Goal: Information Seeking & Learning: Learn about a topic

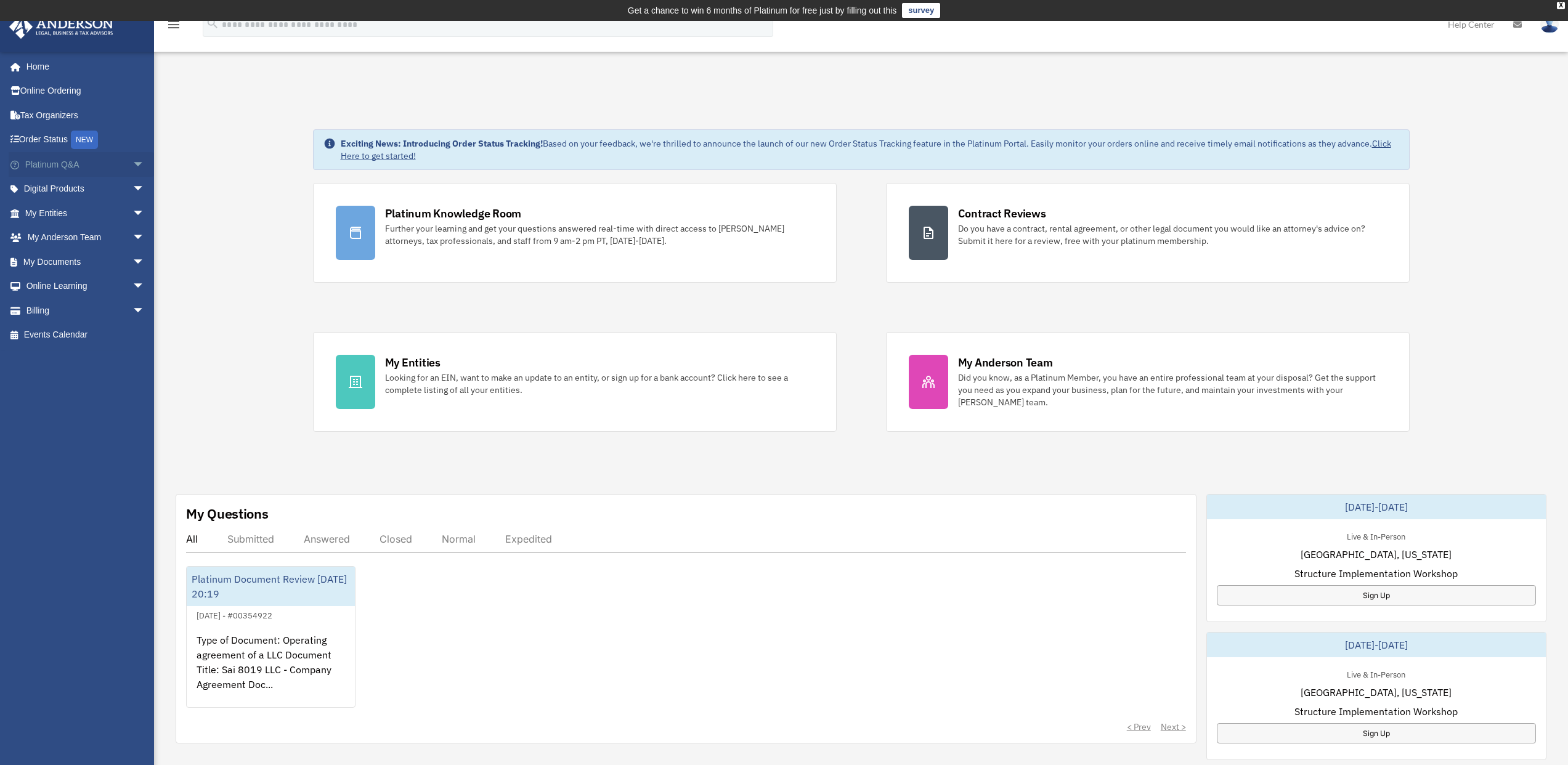
click at [63, 164] on link "Platinum Q&A arrow_drop_down" at bounding box center [86, 164] width 155 height 25
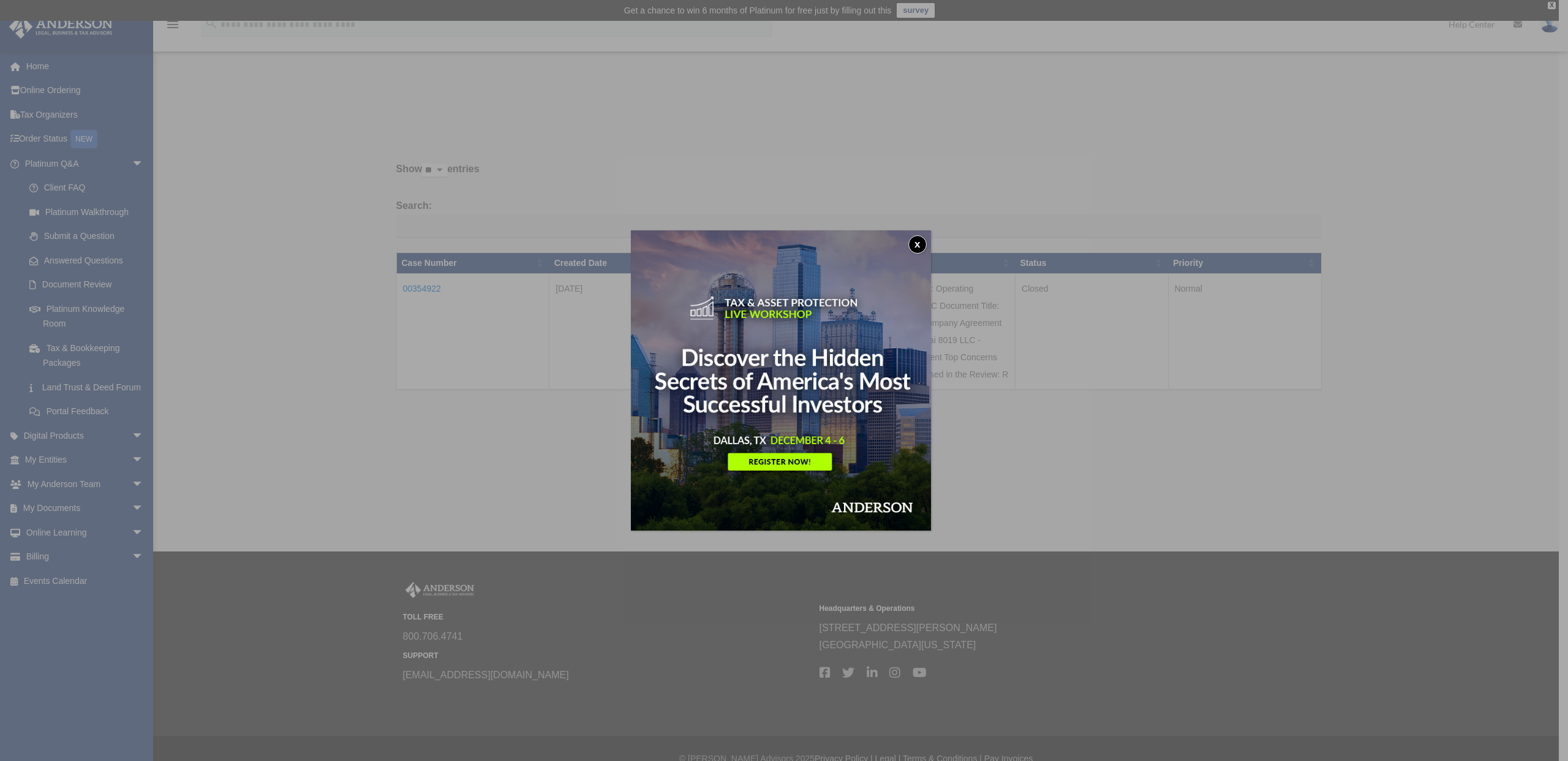
click at [921, 248] on button "x" at bounding box center [917, 244] width 19 height 19
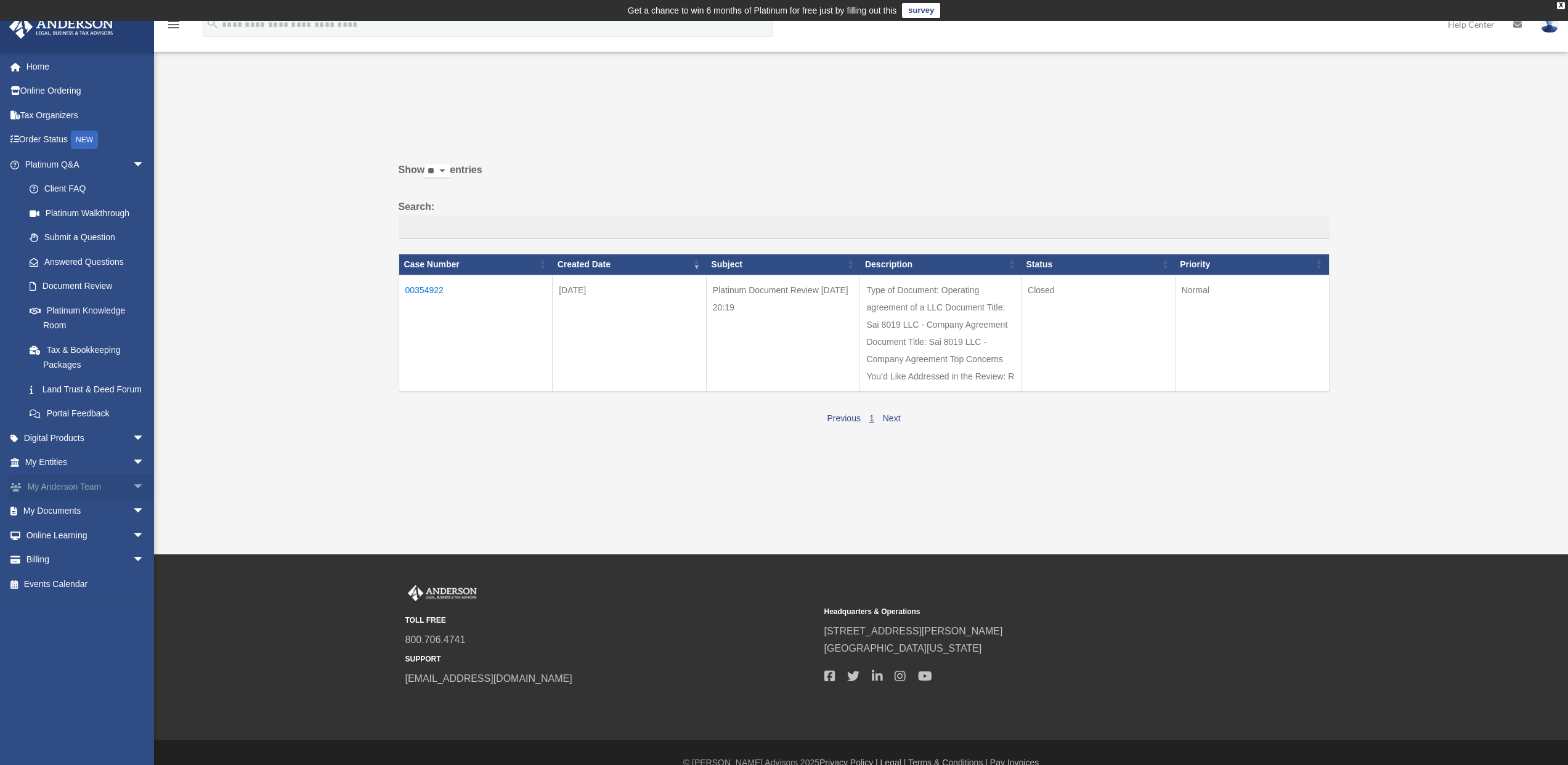
click at [58, 499] on link "My Anderson Team arrow_drop_down" at bounding box center [86, 486] width 155 height 25
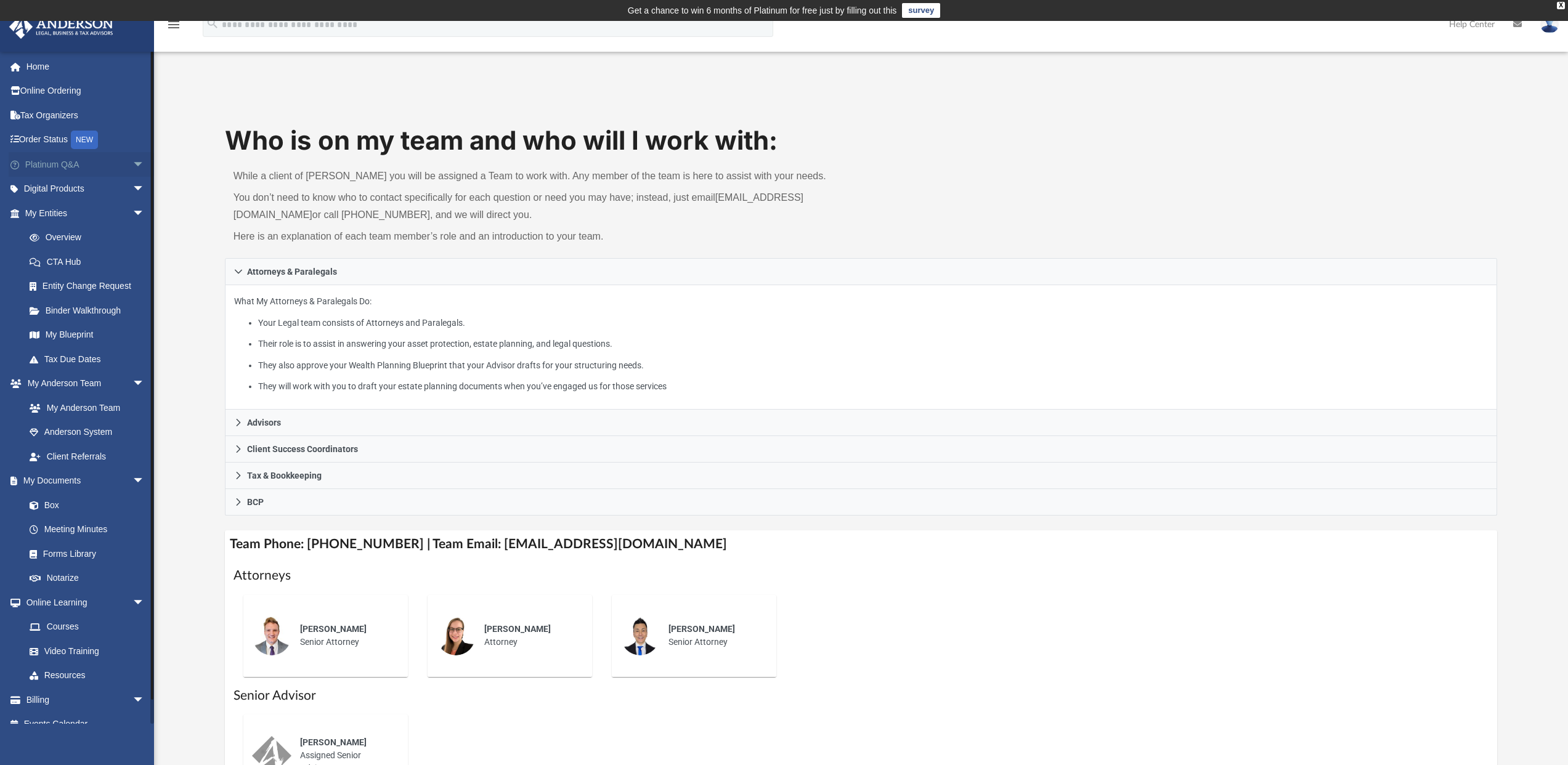
click at [44, 165] on link "Platinum Q&A arrow_drop_down" at bounding box center [86, 164] width 155 height 25
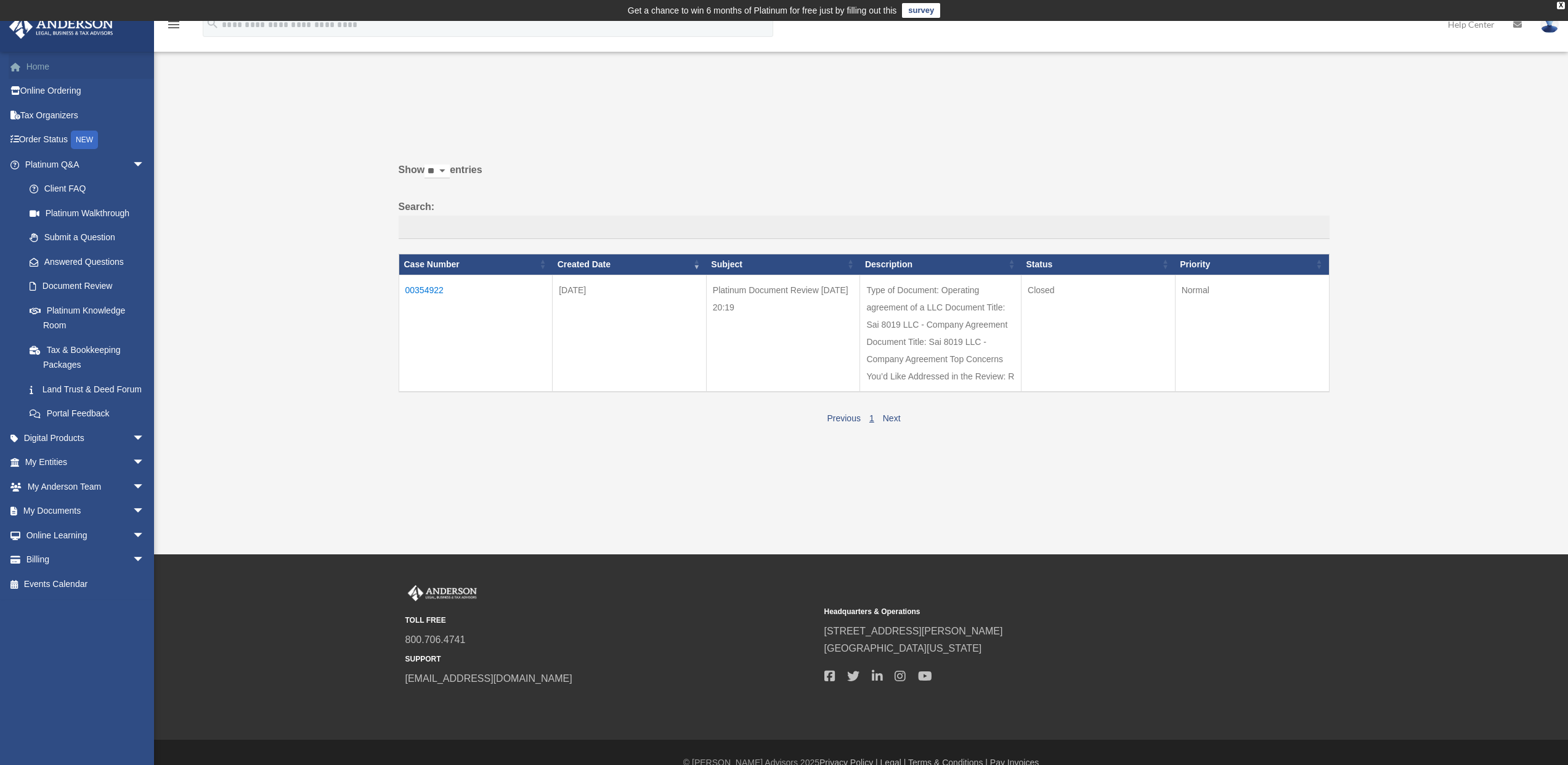
click at [38, 64] on link "Home" at bounding box center [86, 66] width 155 height 25
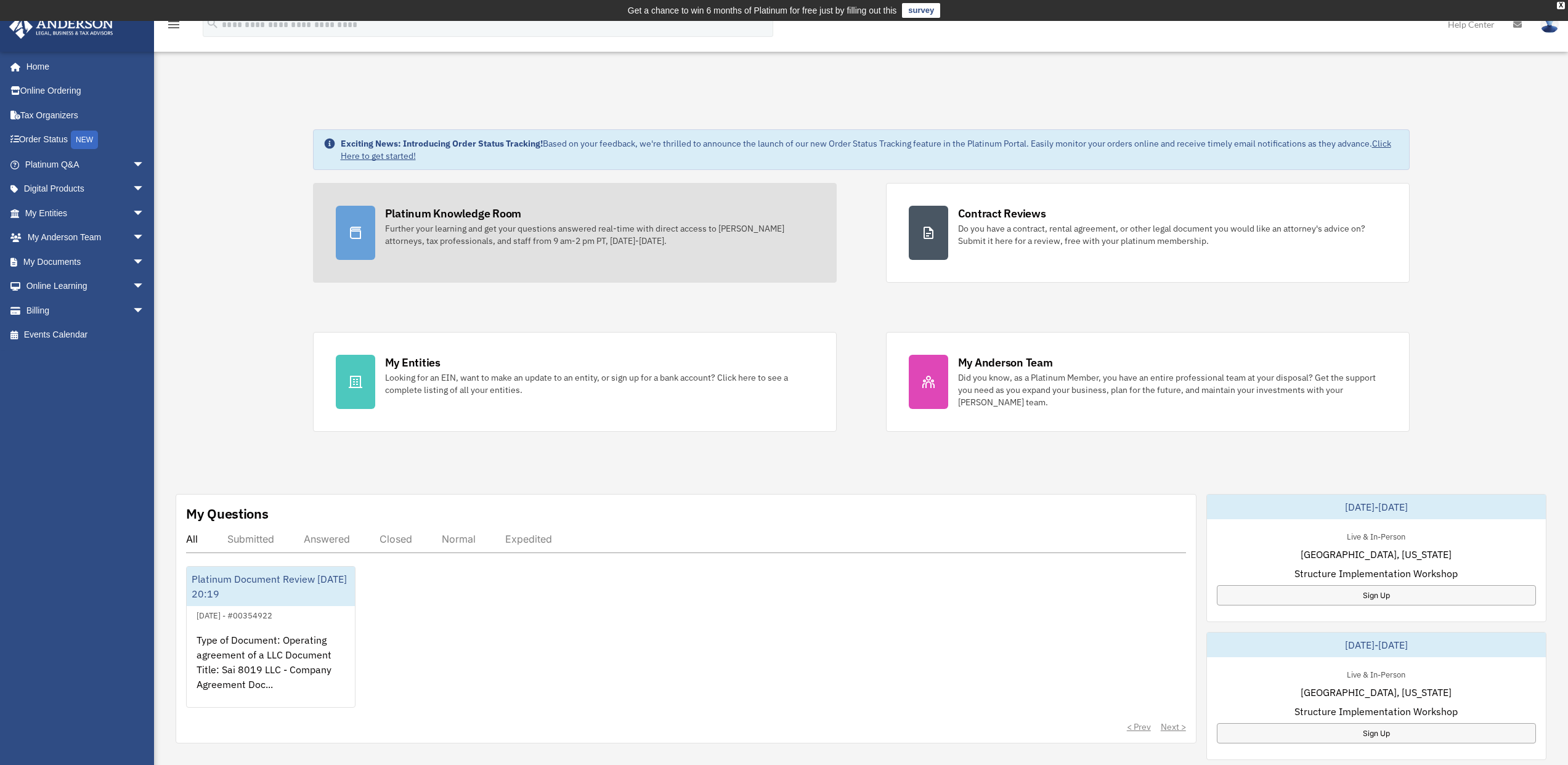
click at [441, 228] on div "Further your learning and get your questions answered real-time with direct acc…" at bounding box center [599, 234] width 429 height 25
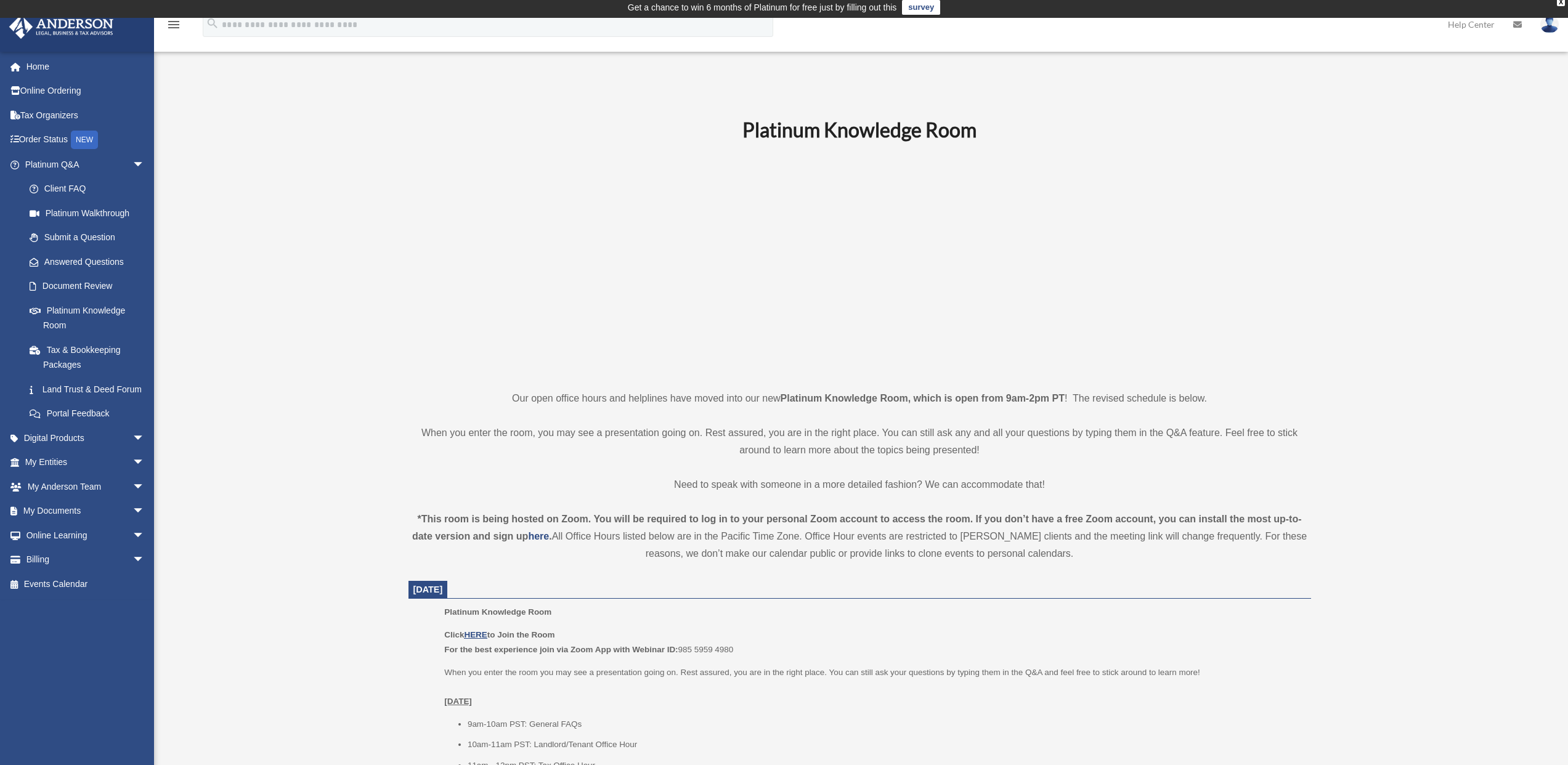
scroll to position [213, 0]
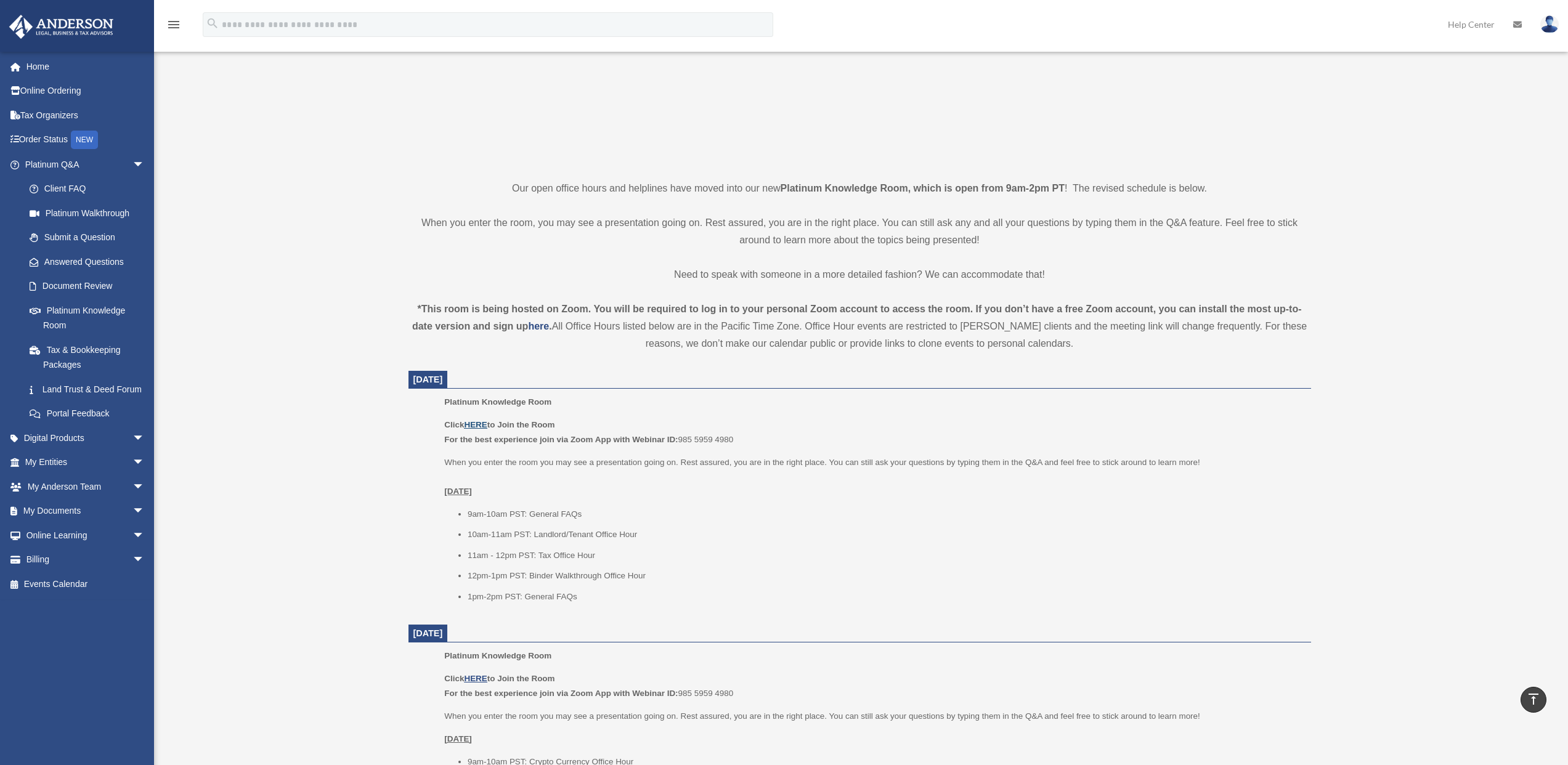
click at [473, 423] on u "HERE" at bounding box center [474, 424] width 23 height 9
